Goal: Information Seeking & Learning: Learn about a topic

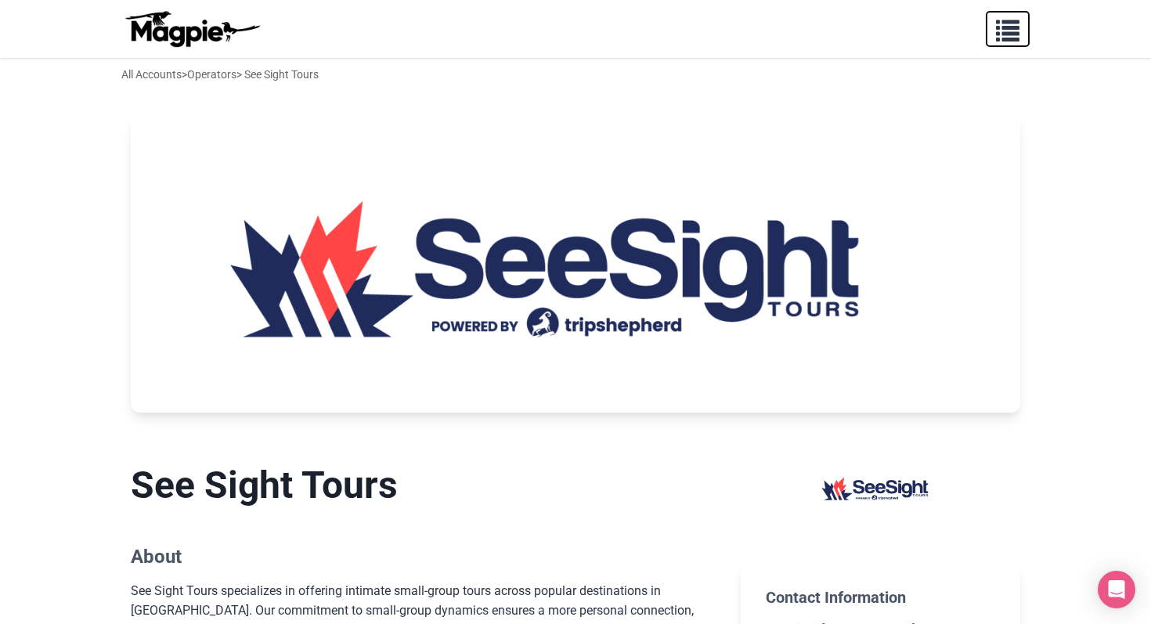
click at [1018, 22] on span "button" at bounding box center [1007, 27] width 23 height 23
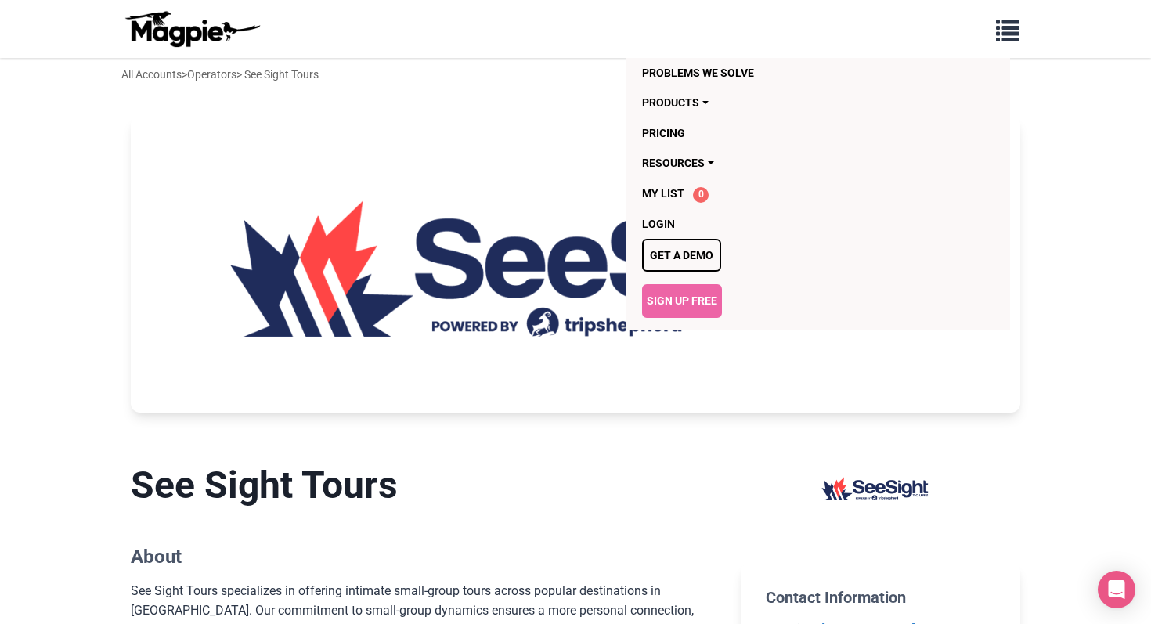
click at [380, 290] on img at bounding box center [575, 264] width 889 height 297
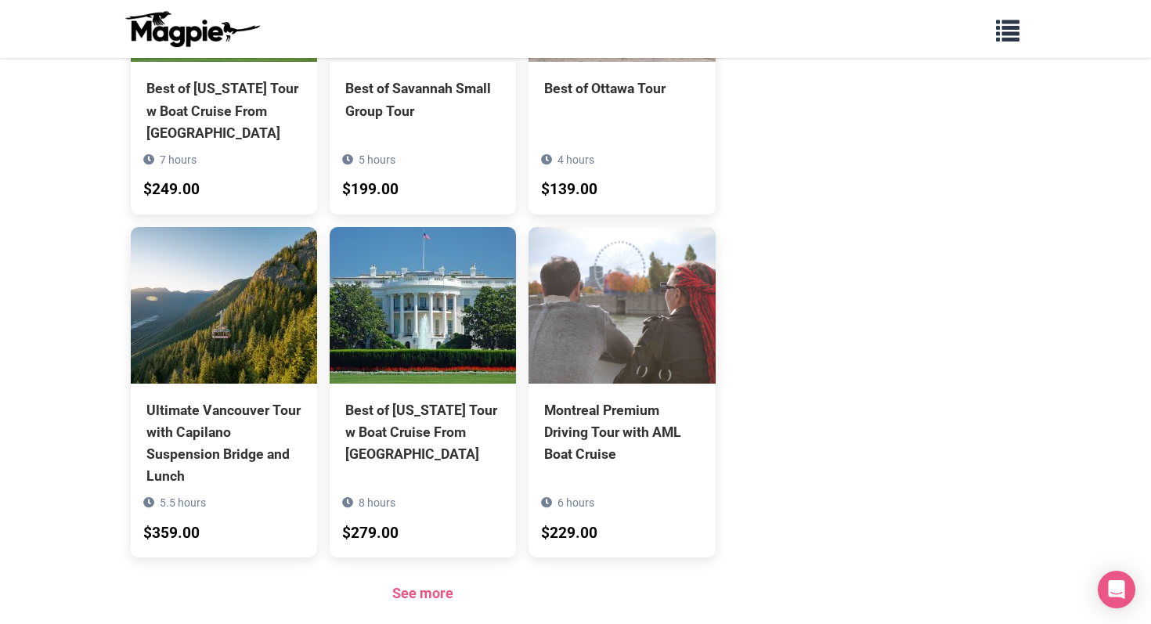
scroll to position [1104, 0]
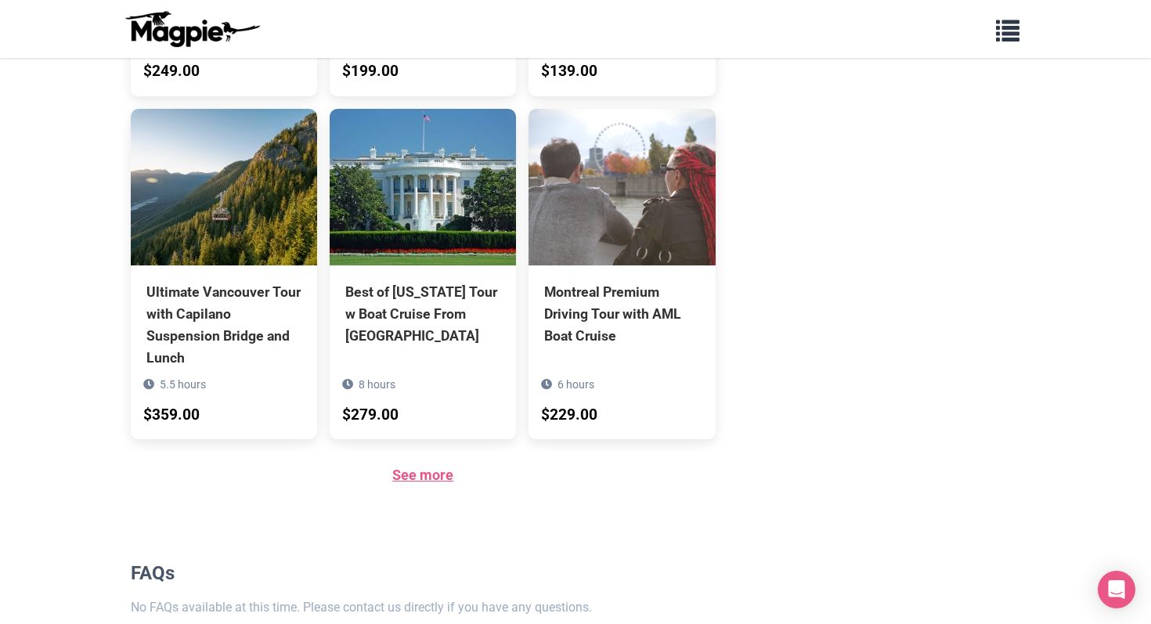
click at [402, 478] on link "See more" at bounding box center [422, 475] width 61 height 16
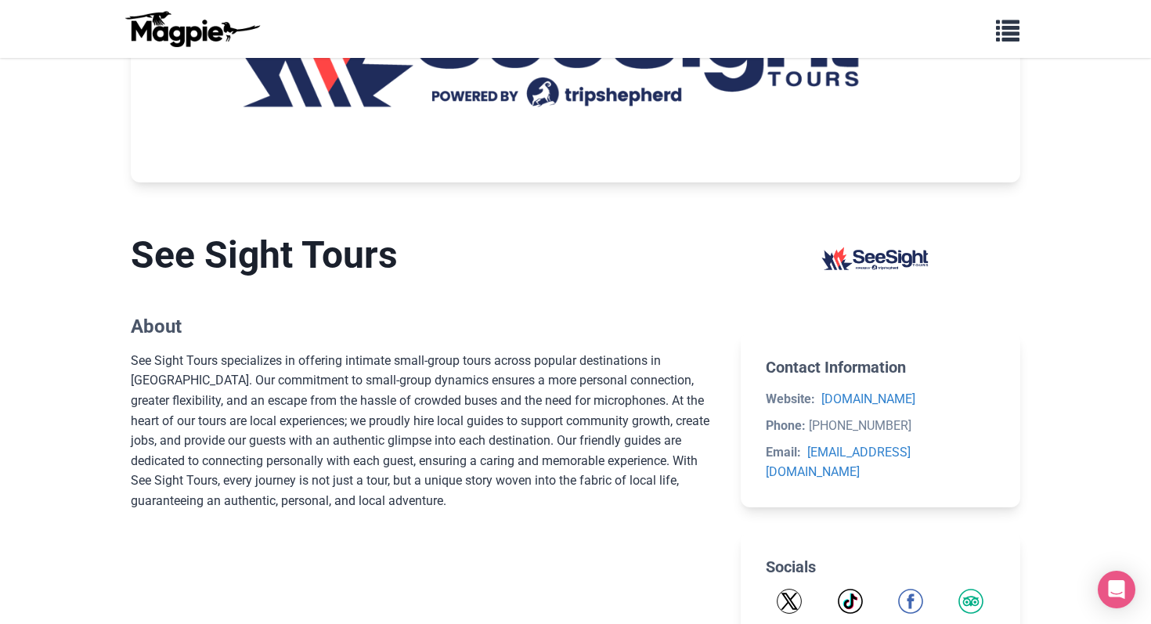
scroll to position [0, 0]
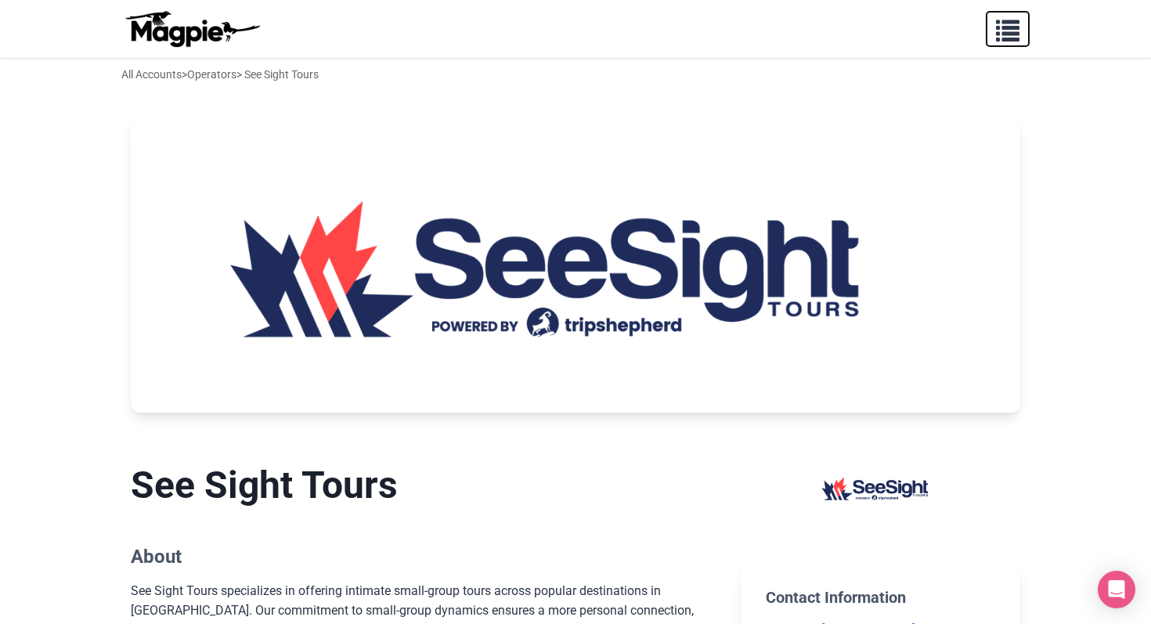
click at [1021, 44] on button "button" at bounding box center [1008, 29] width 44 height 36
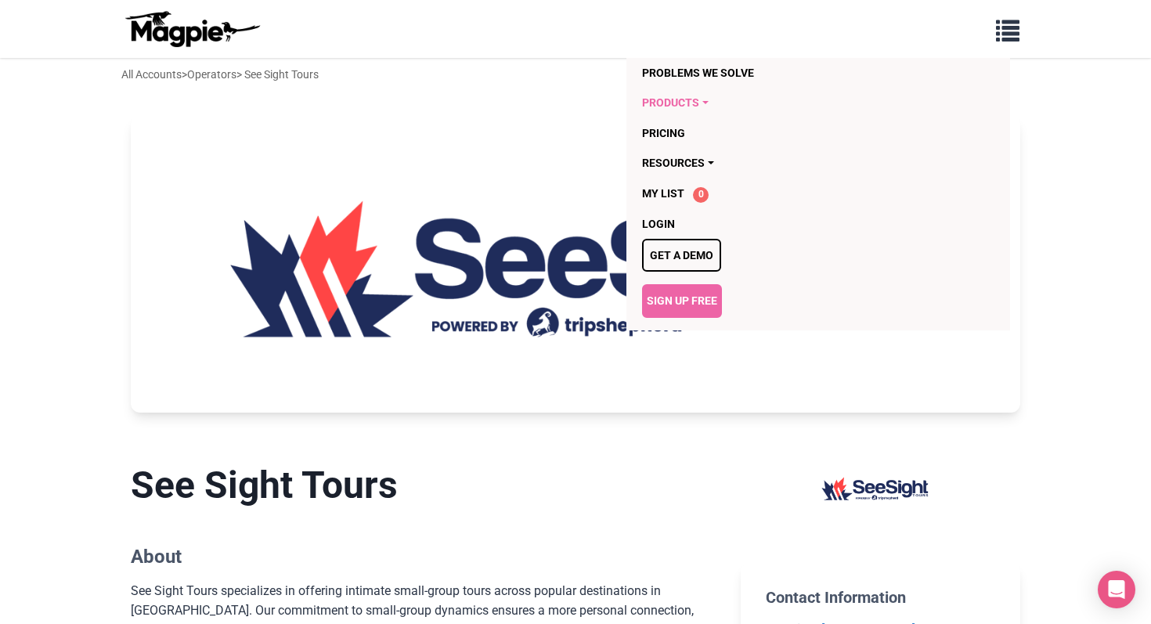
click at [695, 99] on link "Products" at bounding box center [728, 103] width 172 height 30
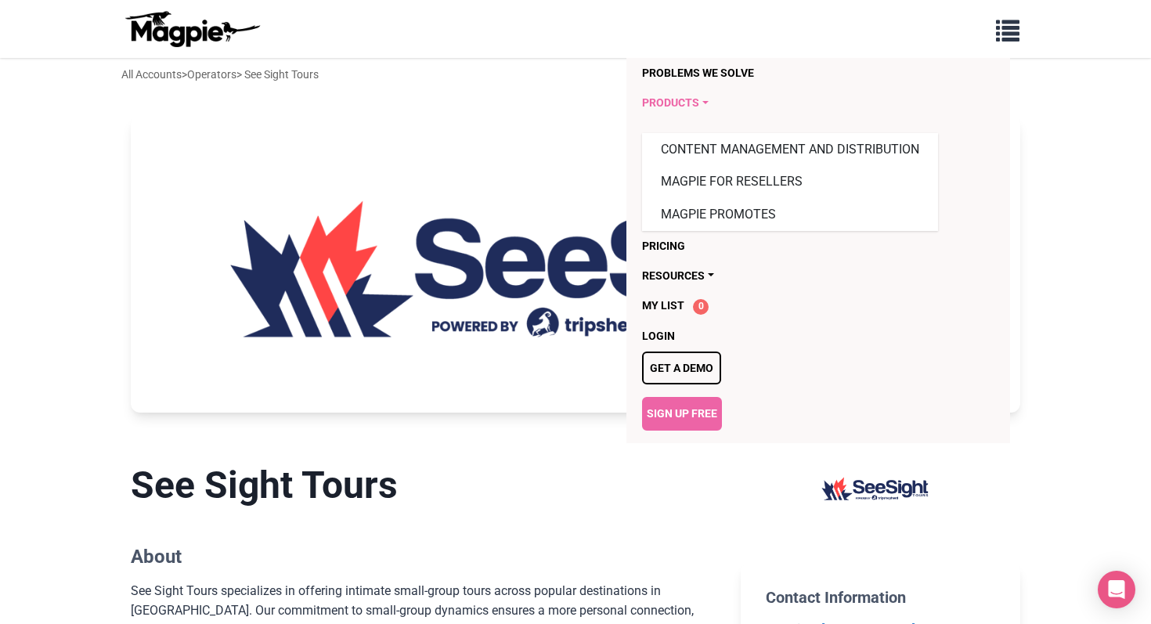
click at [771, 105] on link "Products" at bounding box center [728, 103] width 172 height 30
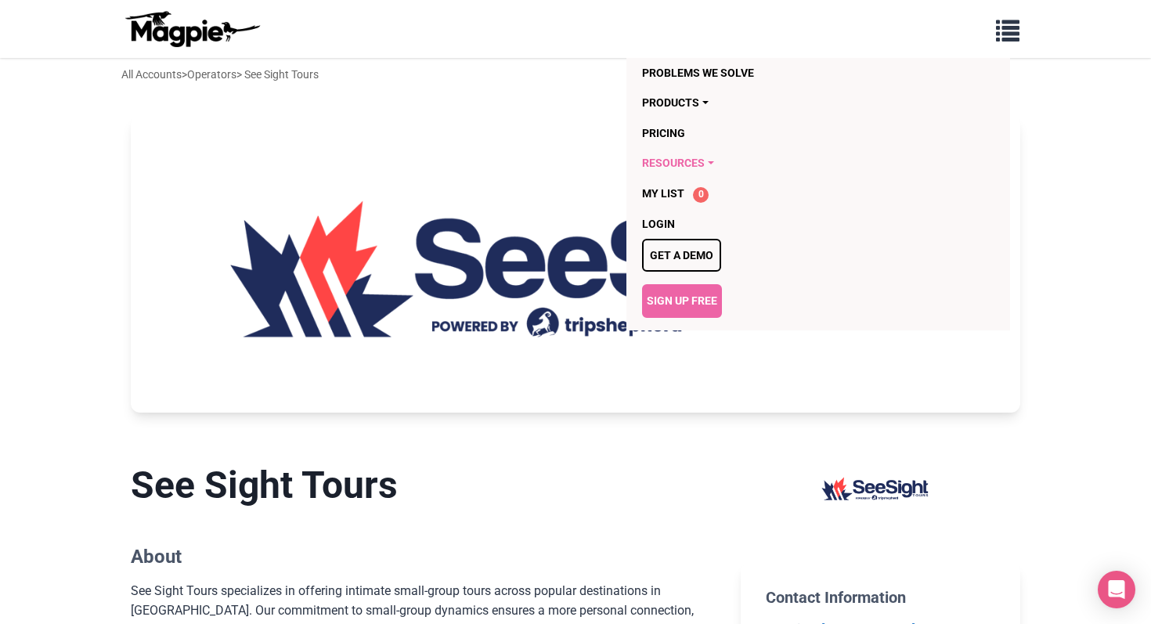
click at [683, 164] on link "Resources" at bounding box center [728, 163] width 172 height 30
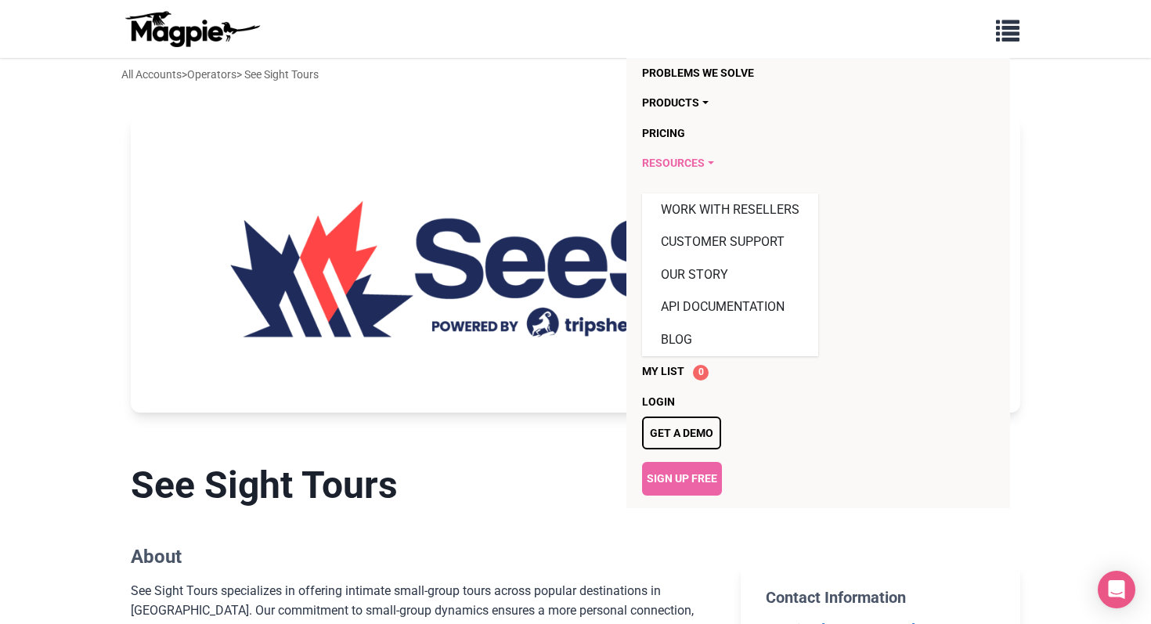
click at [683, 164] on link "Resources" at bounding box center [728, 163] width 172 height 30
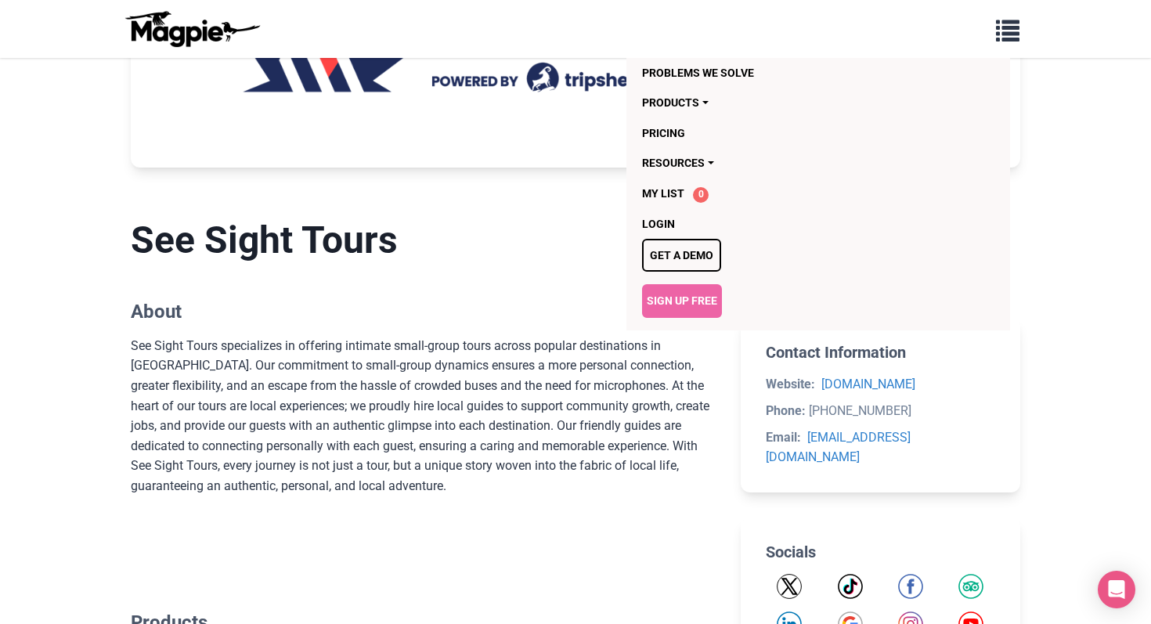
scroll to position [514, 0]
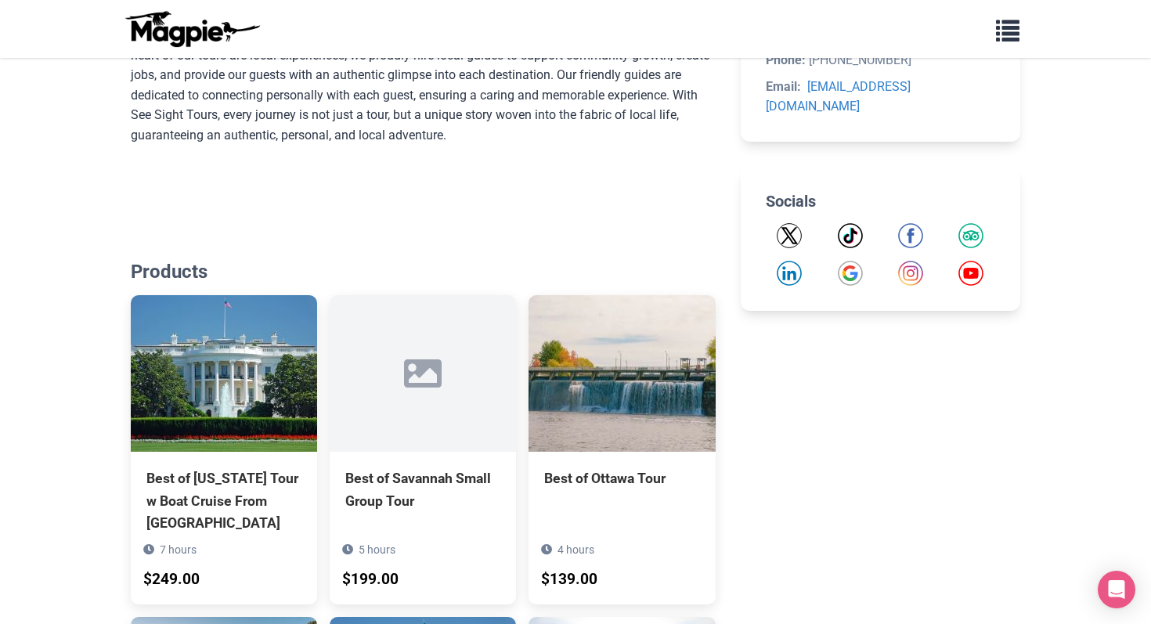
scroll to position [0, 0]
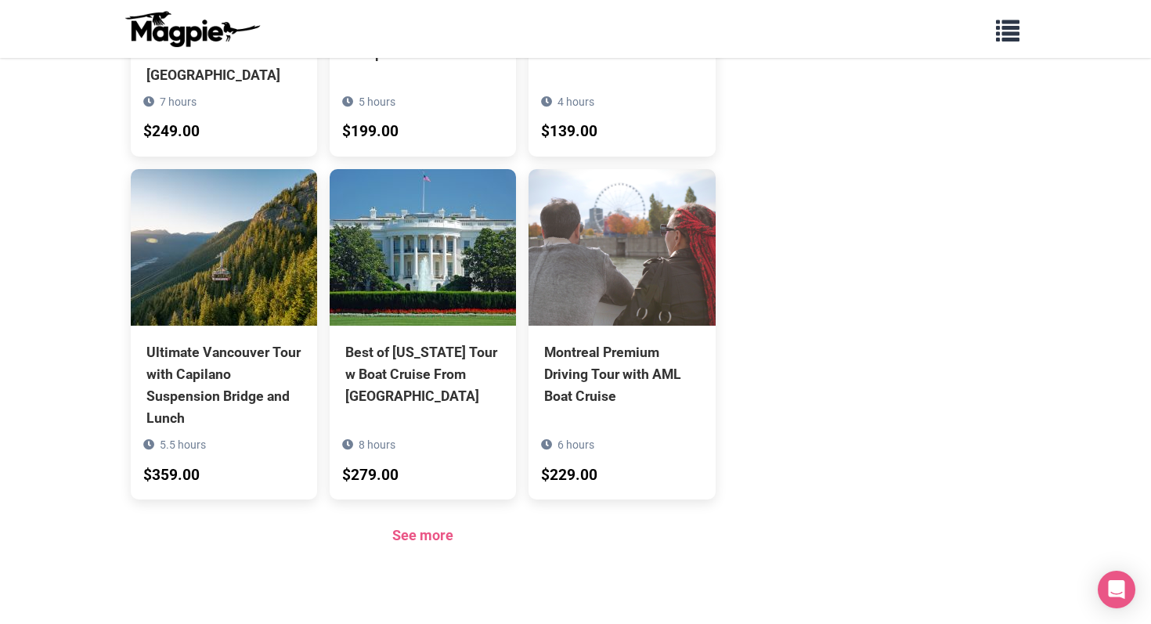
scroll to position [1130, 0]
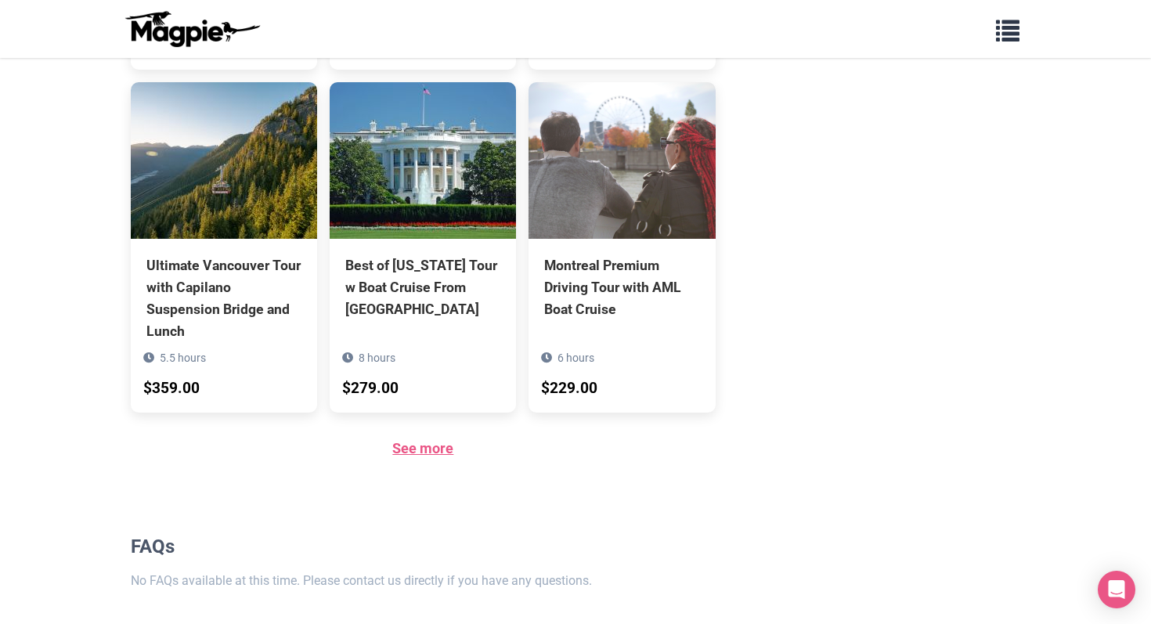
click at [429, 456] on link "See more" at bounding box center [422, 448] width 61 height 16
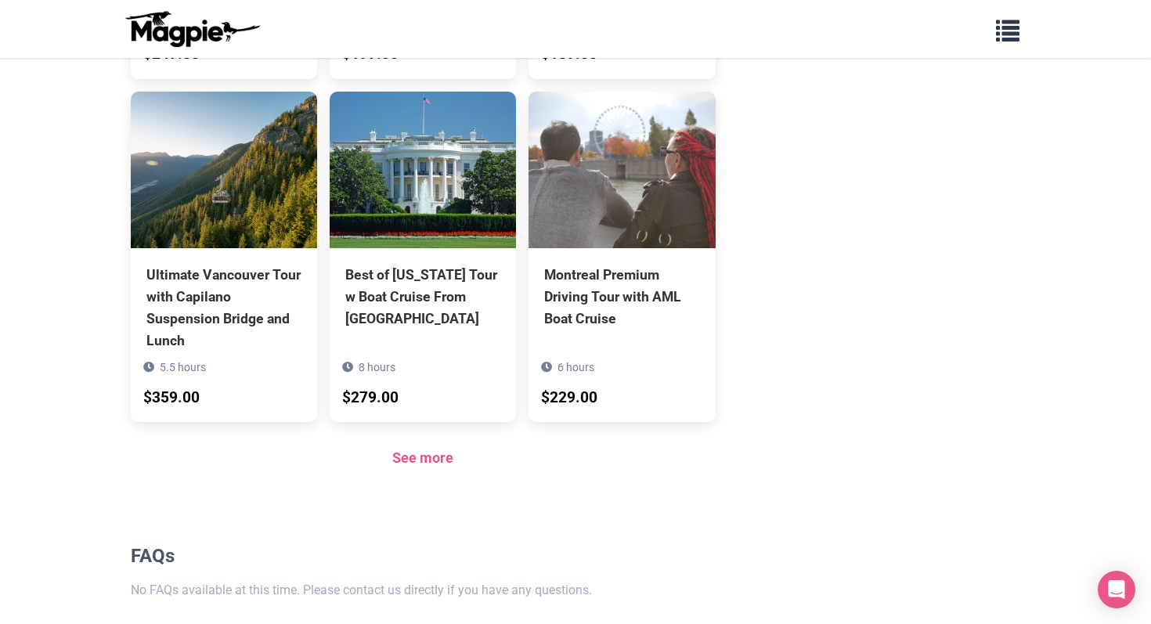
scroll to position [1213, 0]
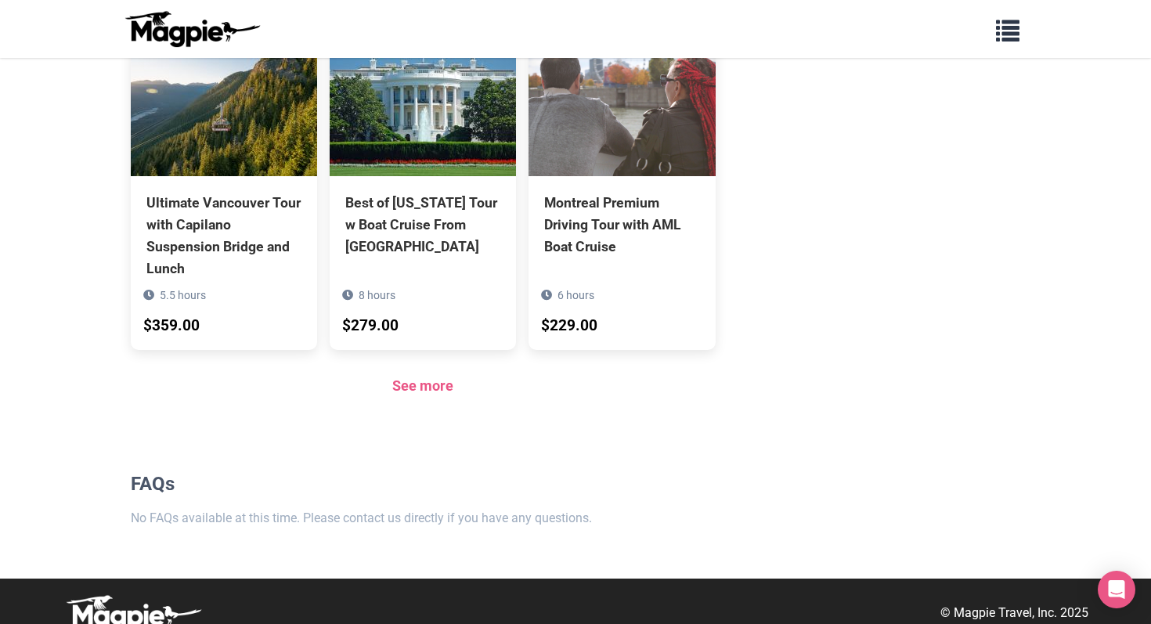
scroll to position [1213, 0]
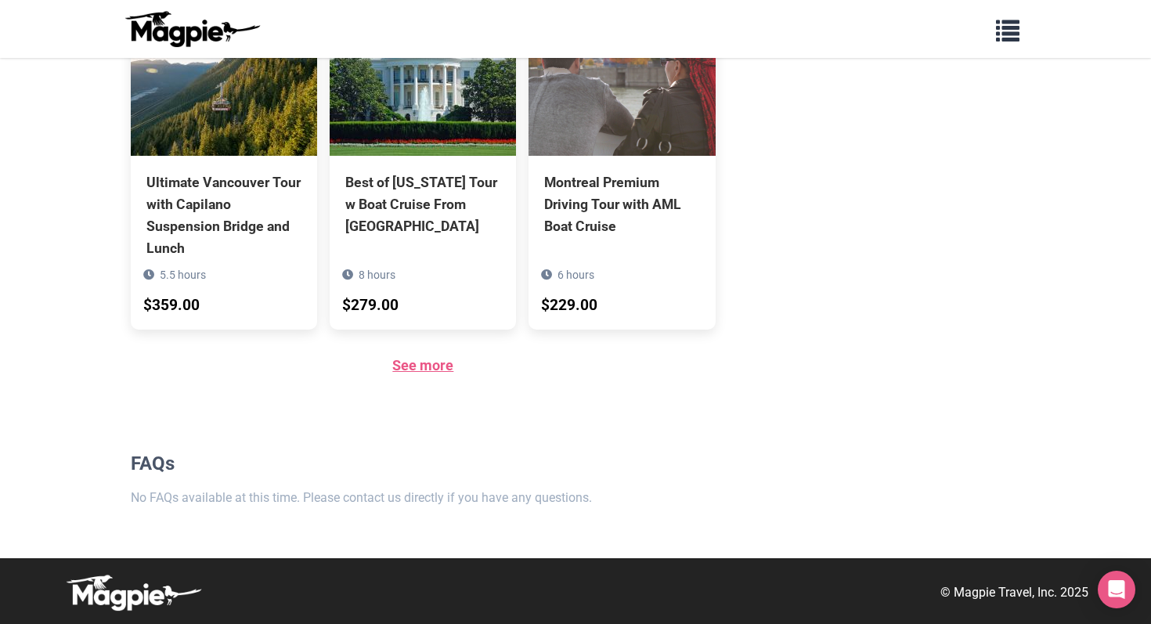
click at [452, 370] on link "See more" at bounding box center [422, 365] width 61 height 16
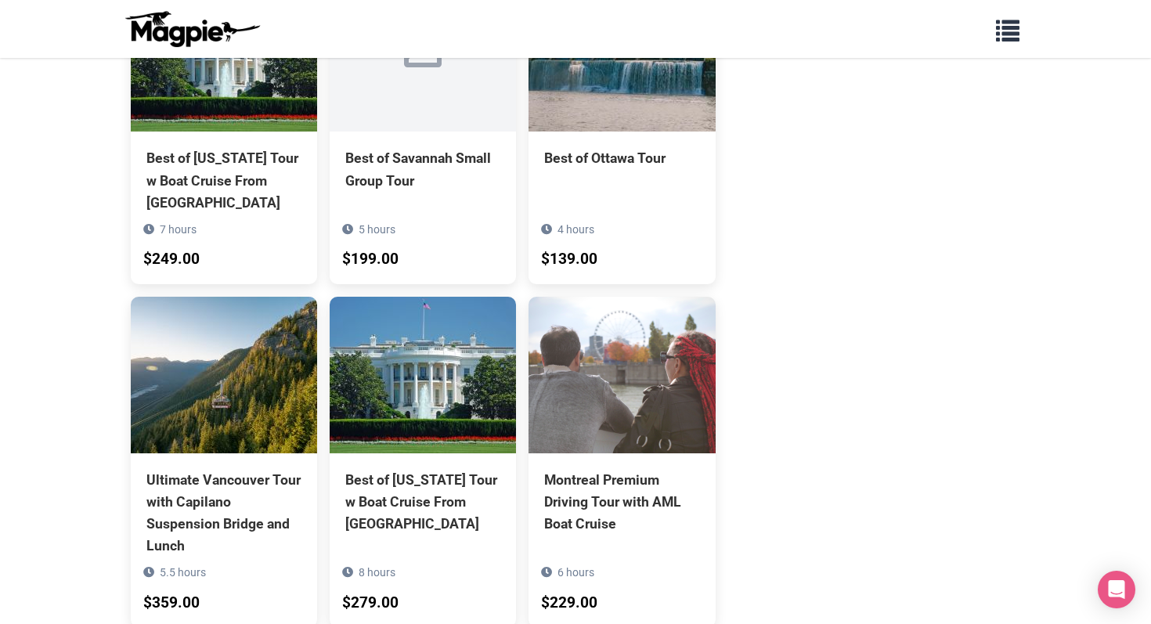
scroll to position [1213, 0]
